Goal: Information Seeking & Learning: Learn about a topic

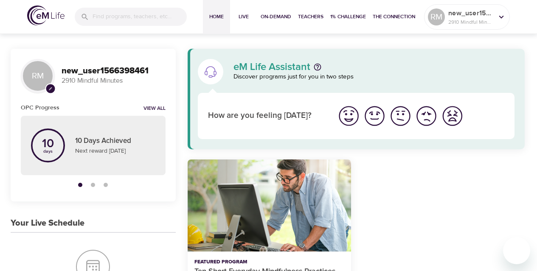
scroll to position [188, 0]
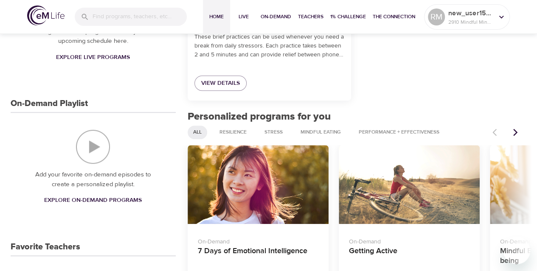
scroll to position [291, 0]
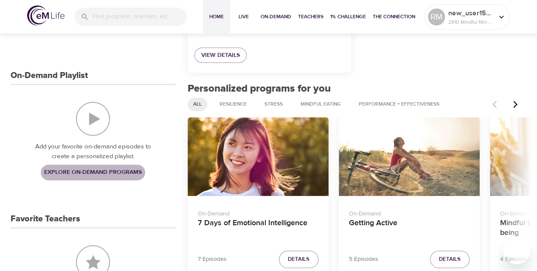
click at [91, 171] on span "Explore On-Demand Programs" at bounding box center [93, 172] width 98 height 11
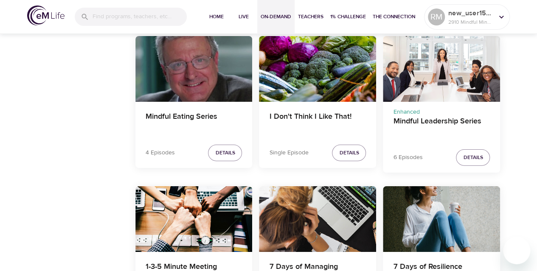
scroll to position [1498, 0]
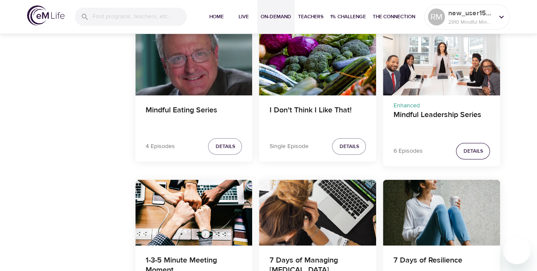
click at [475, 151] on span "Details" at bounding box center [473, 151] width 20 height 9
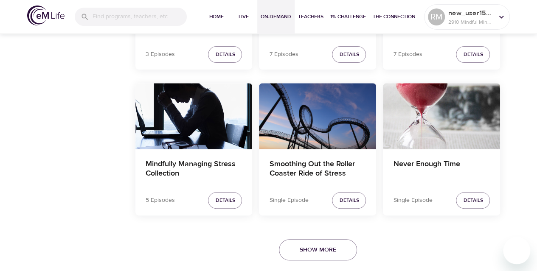
scroll to position [1743, 0]
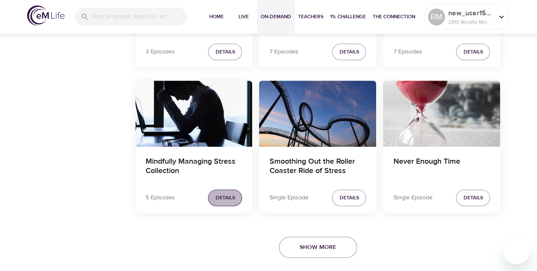
click at [225, 197] on span "Details" at bounding box center [225, 198] width 20 height 9
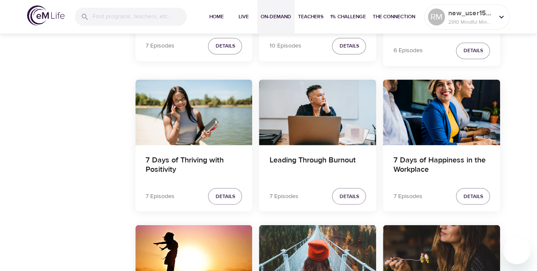
scroll to position [725, 0]
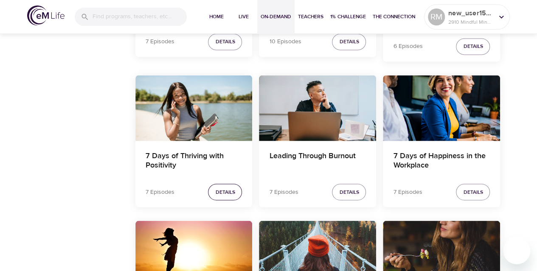
click at [223, 191] on span "Details" at bounding box center [225, 192] width 20 height 9
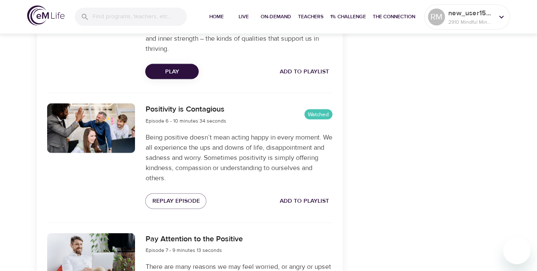
scroll to position [861, 0]
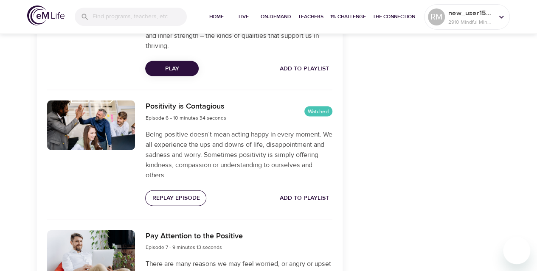
click at [169, 199] on span "Replay Episode" at bounding box center [176, 198] width 48 height 11
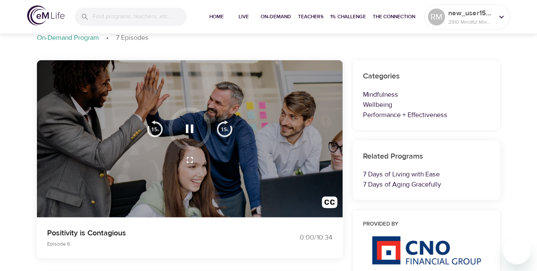
scroll to position [0, 0]
